Goal: Information Seeking & Learning: Learn about a topic

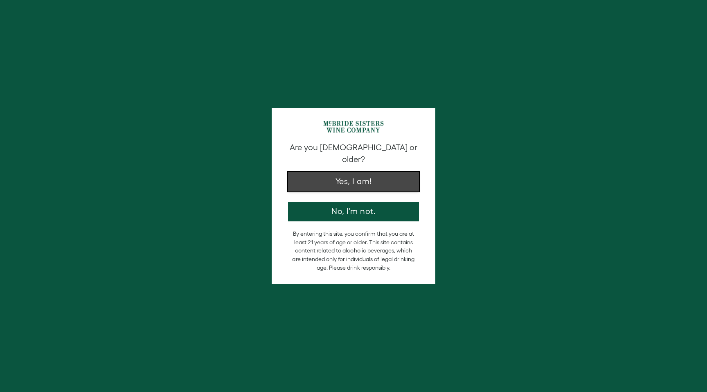
click at [342, 172] on button "Yes, I am!" at bounding box center [353, 182] width 131 height 20
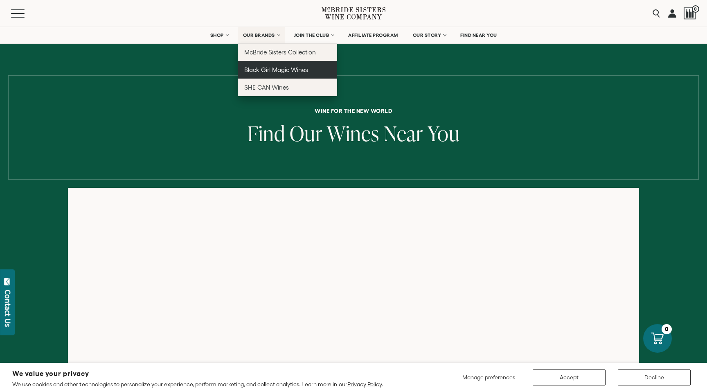
click at [284, 68] on span "Black Girl Magic Wines" at bounding box center [276, 69] width 64 height 7
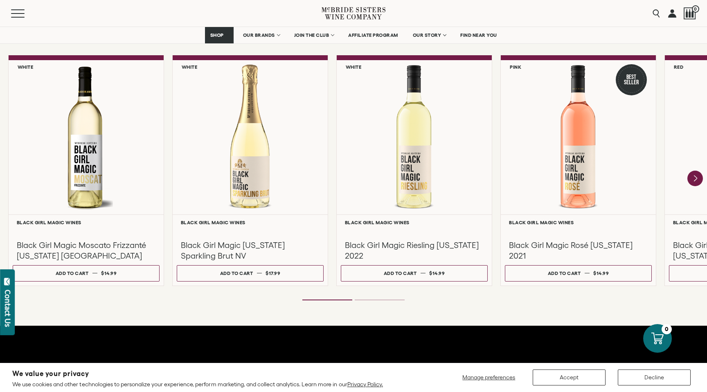
scroll to position [708, 0]
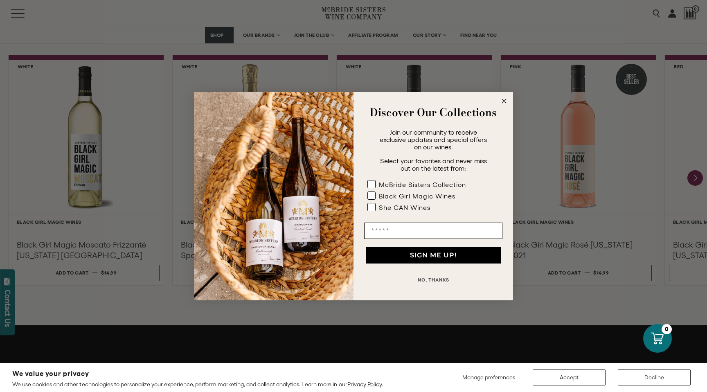
click at [508, 99] on circle "Close dialog" at bounding box center [504, 100] width 9 height 9
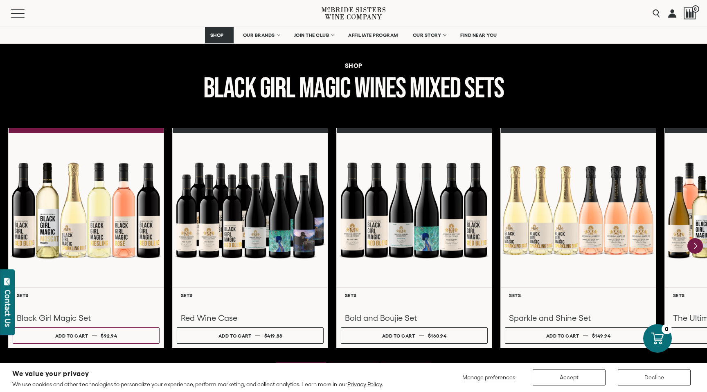
scroll to position [997, 0]
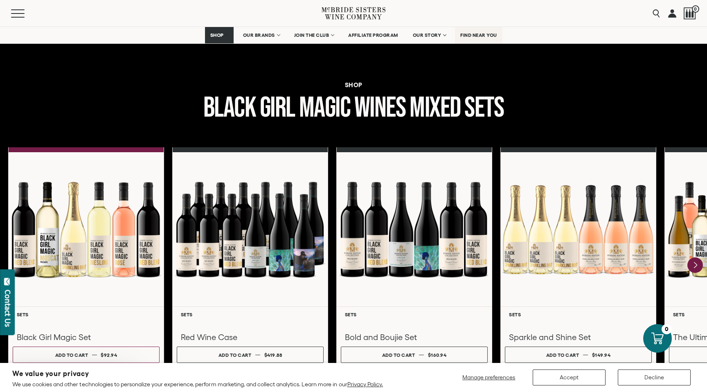
click at [483, 32] on span "FIND NEAR YOU" at bounding box center [478, 35] width 37 height 6
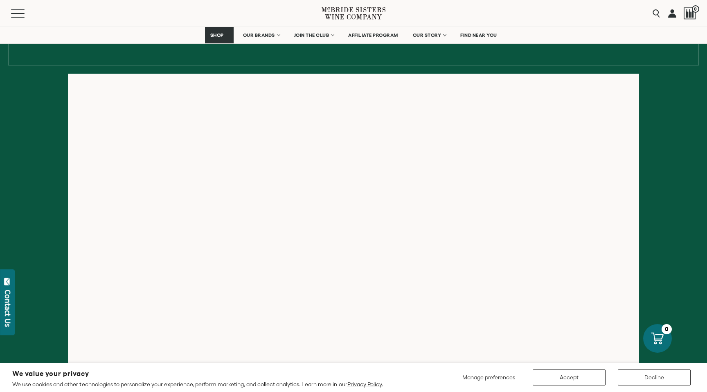
scroll to position [123, 0]
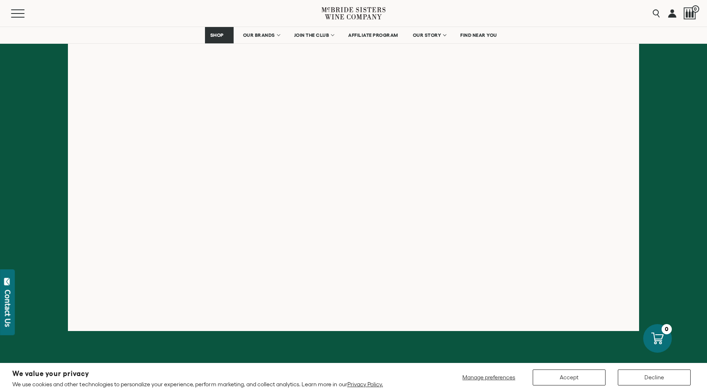
scroll to position [148, 0]
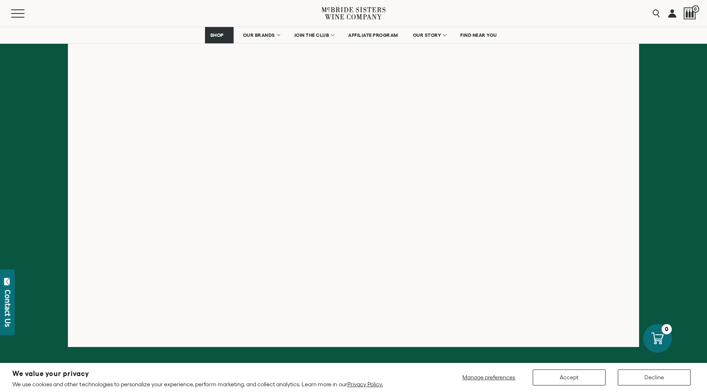
scroll to position [123, 0]
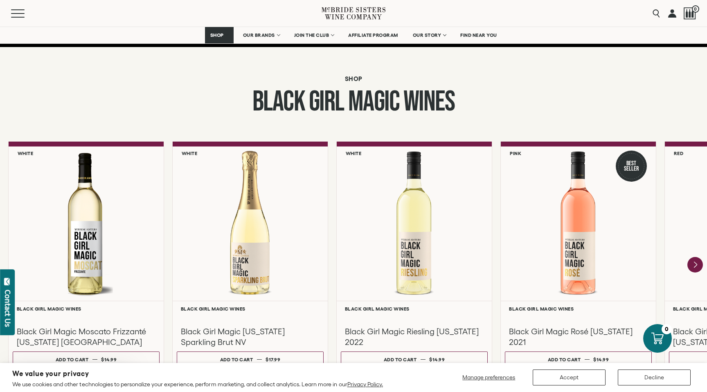
scroll to position [618, 0]
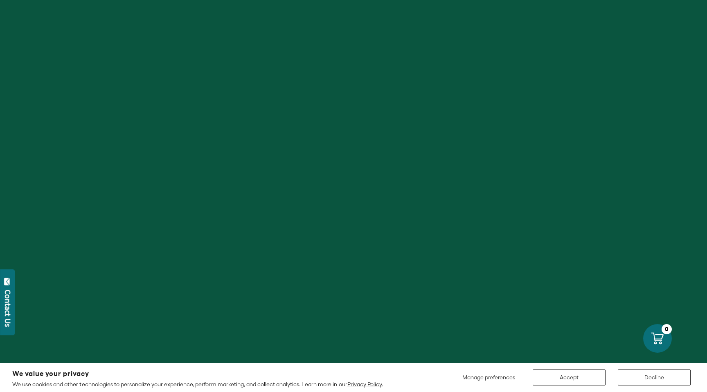
scroll to position [618, 0]
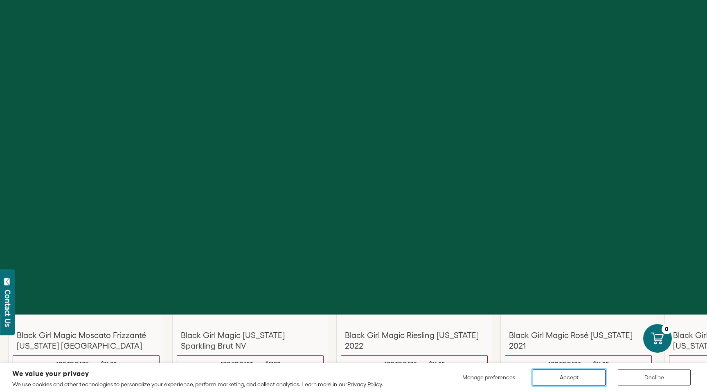
click at [576, 372] on button "Accept" at bounding box center [569, 378] width 73 height 16
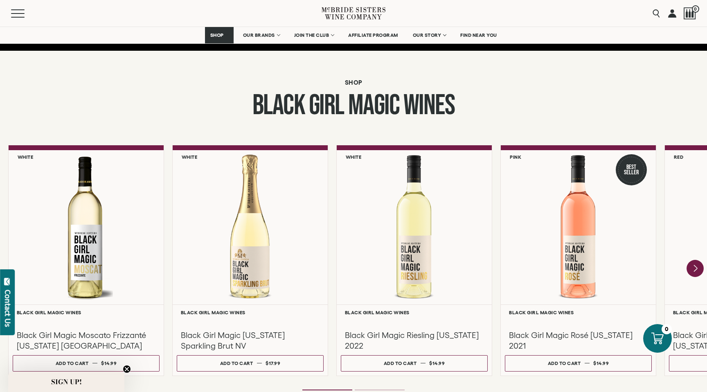
click at [699, 266] on icon "Next" at bounding box center [695, 268] width 17 height 17
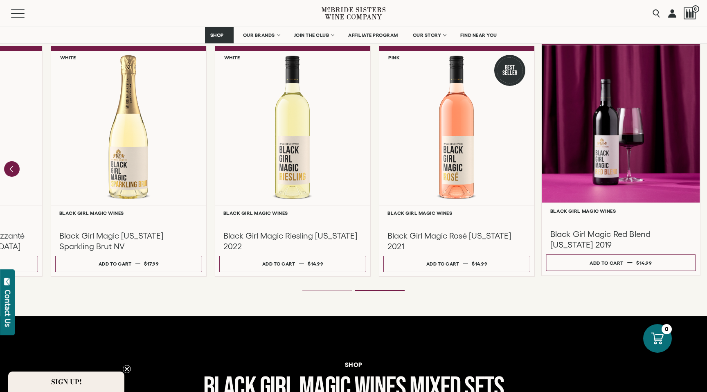
scroll to position [719, 0]
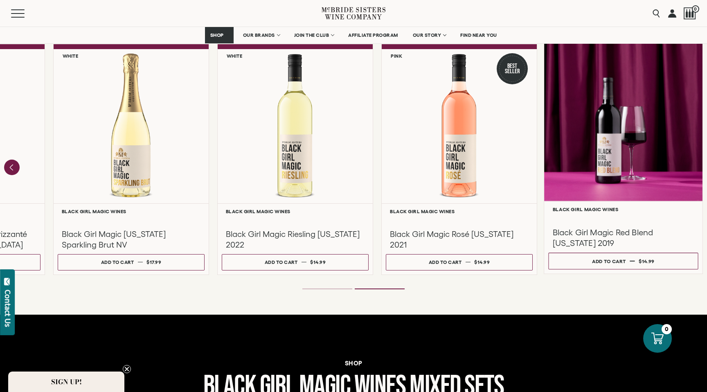
click at [621, 63] on div at bounding box center [623, 122] width 158 height 158
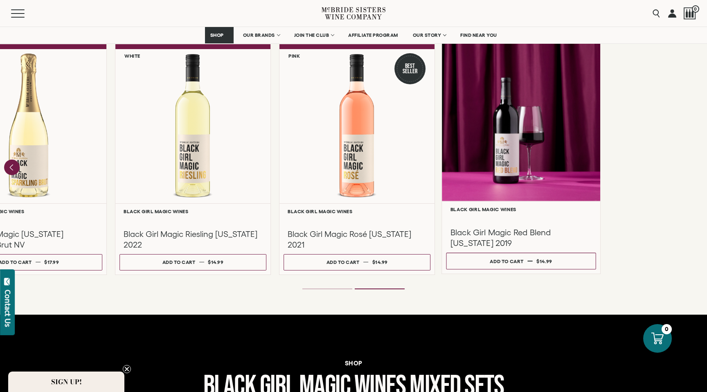
click at [600, 155] on div at bounding box center [521, 122] width 158 height 158
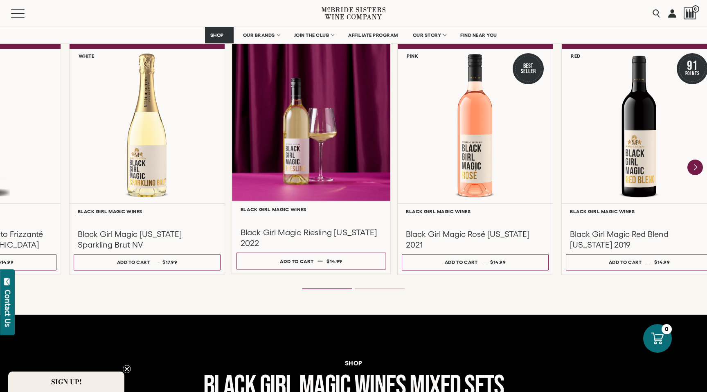
click at [355, 220] on link "**********" at bounding box center [311, 155] width 159 height 235
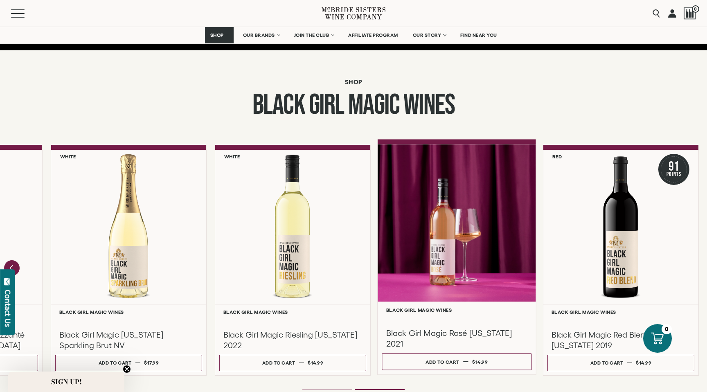
scroll to position [614, 0]
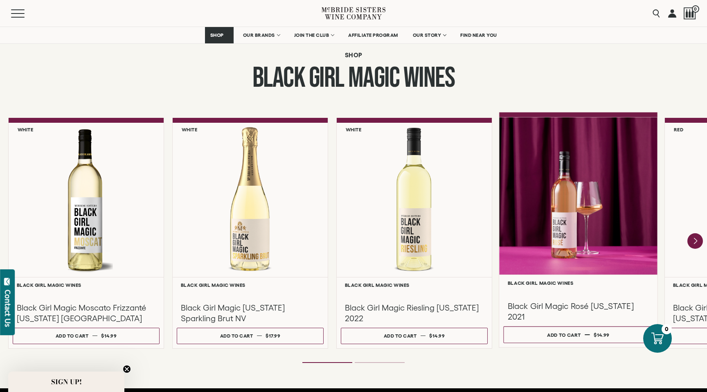
scroll to position [647, 0]
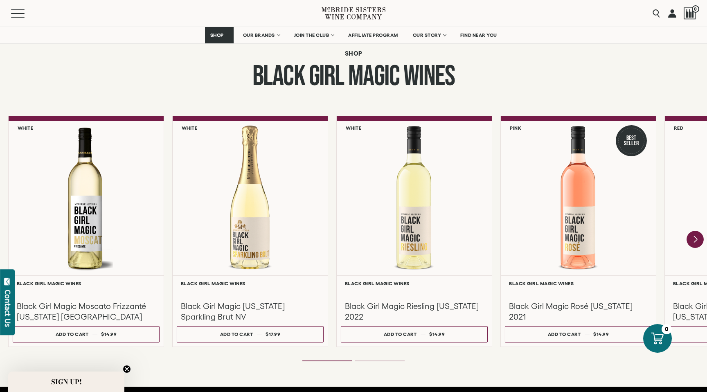
click at [691, 237] on icon "Next" at bounding box center [695, 239] width 17 height 17
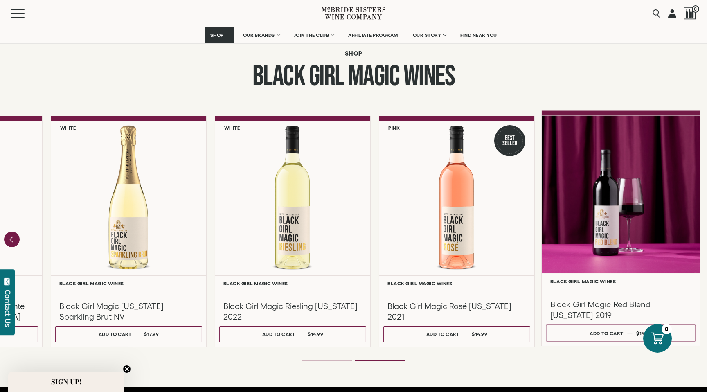
click at [639, 214] on div at bounding box center [621, 194] width 158 height 158
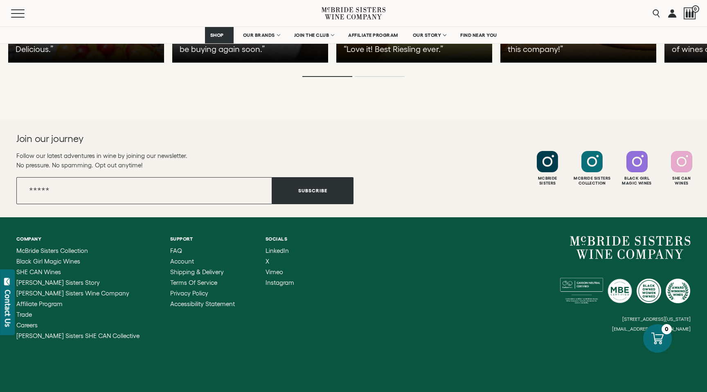
scroll to position [2003, 0]
